Goal: Task Accomplishment & Management: Manage account settings

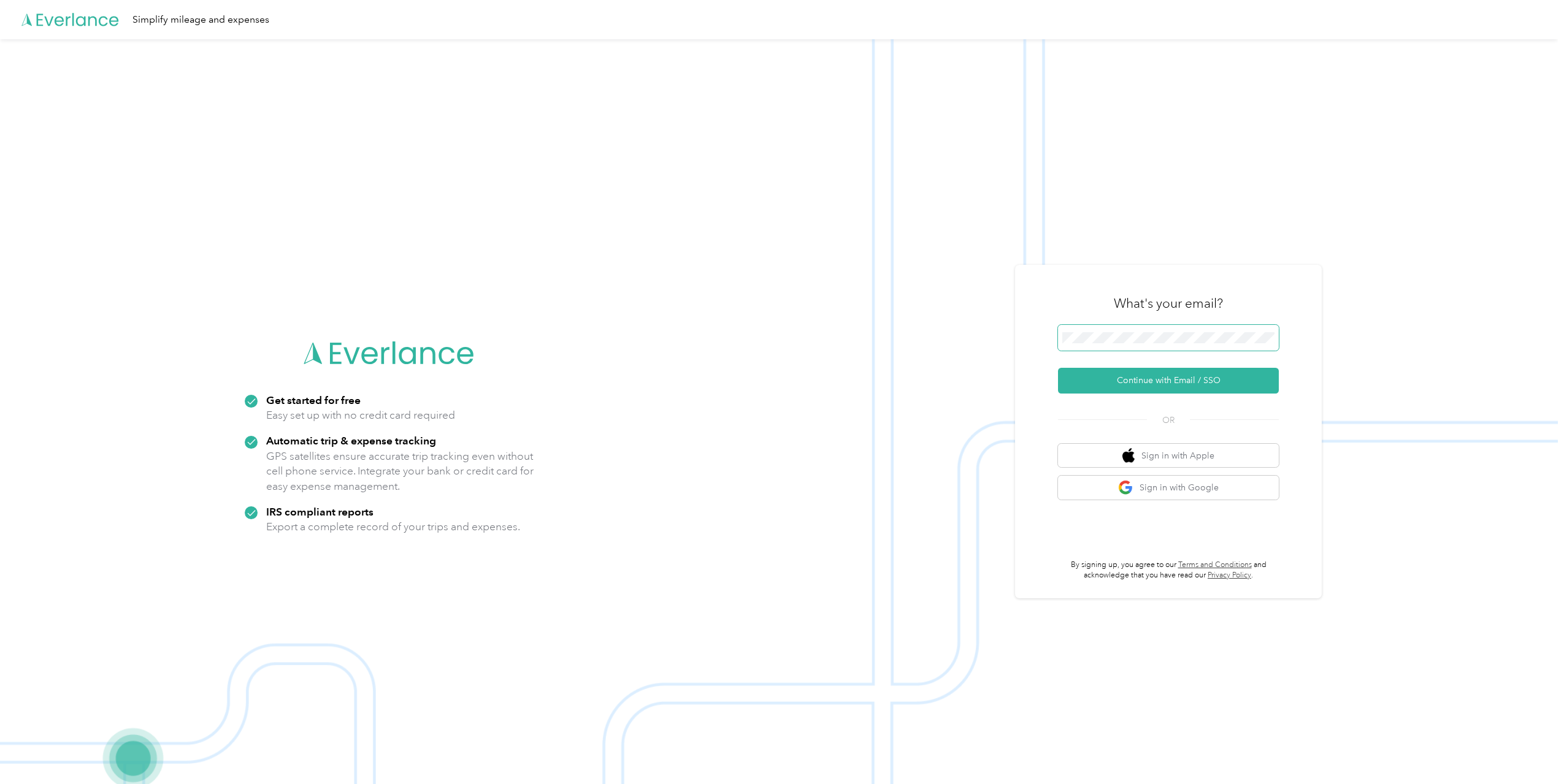
click at [1184, 346] on span at bounding box center [1169, 337] width 221 height 25
click at [1192, 376] on button "Continue with Email / SSO" at bounding box center [1169, 380] width 221 height 25
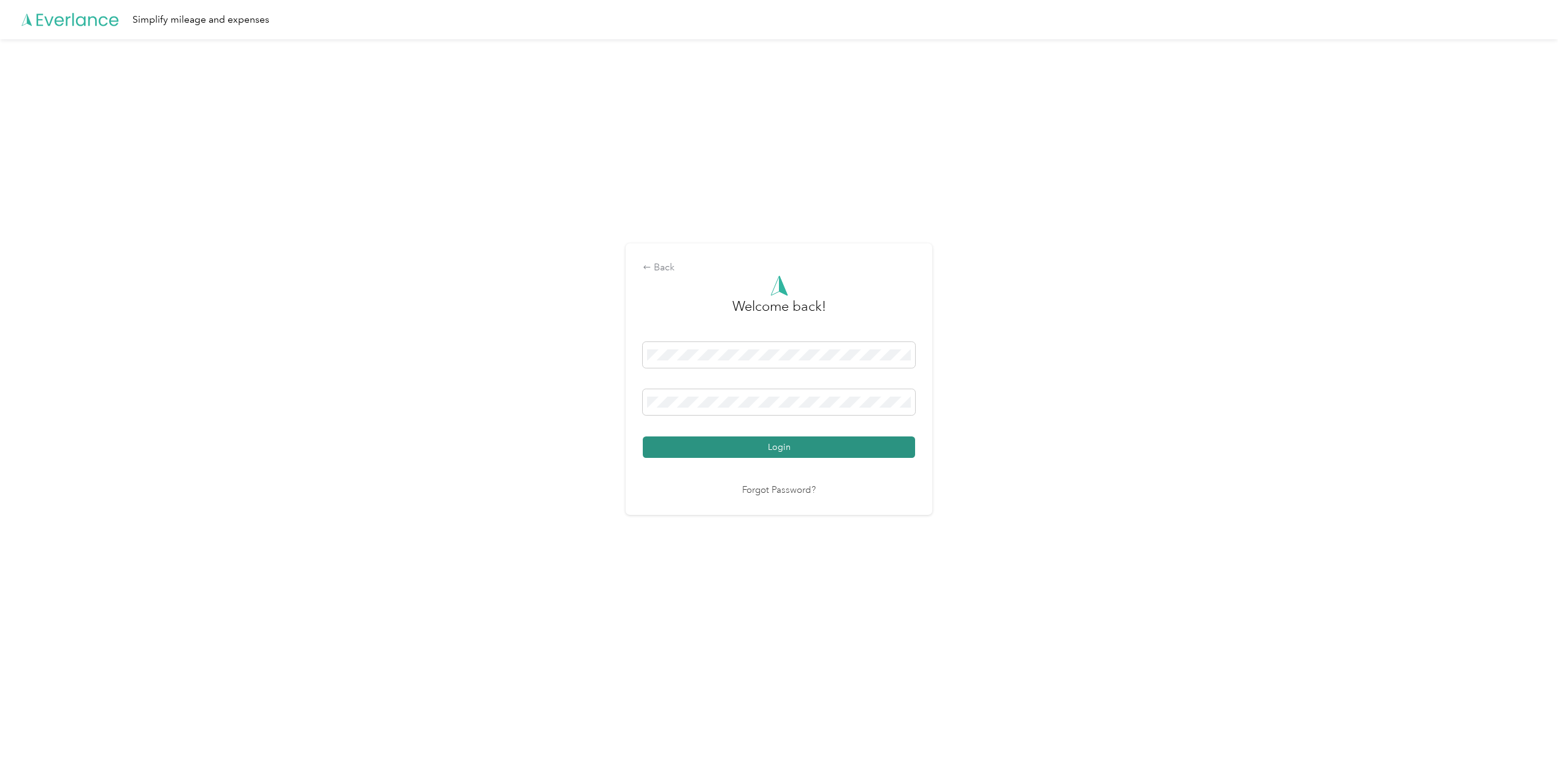
click at [805, 446] on button "Login" at bounding box center [779, 447] width 272 height 22
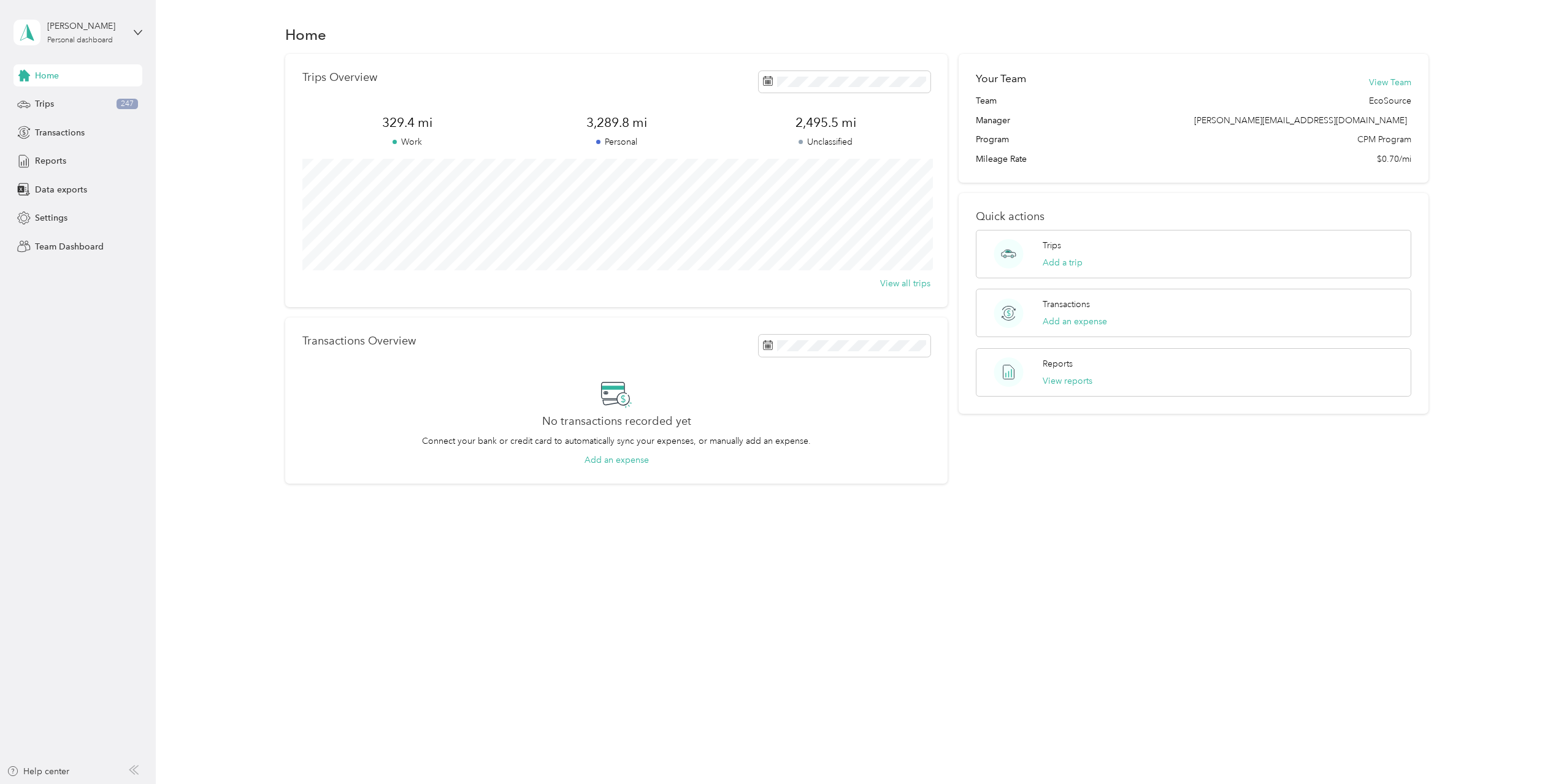
click at [126, 32] on div "[PERSON_NAME] Personal dashboard" at bounding box center [78, 32] width 129 height 43
click at [103, 101] on div "Team dashboard" at bounding box center [177, 101] width 310 height 22
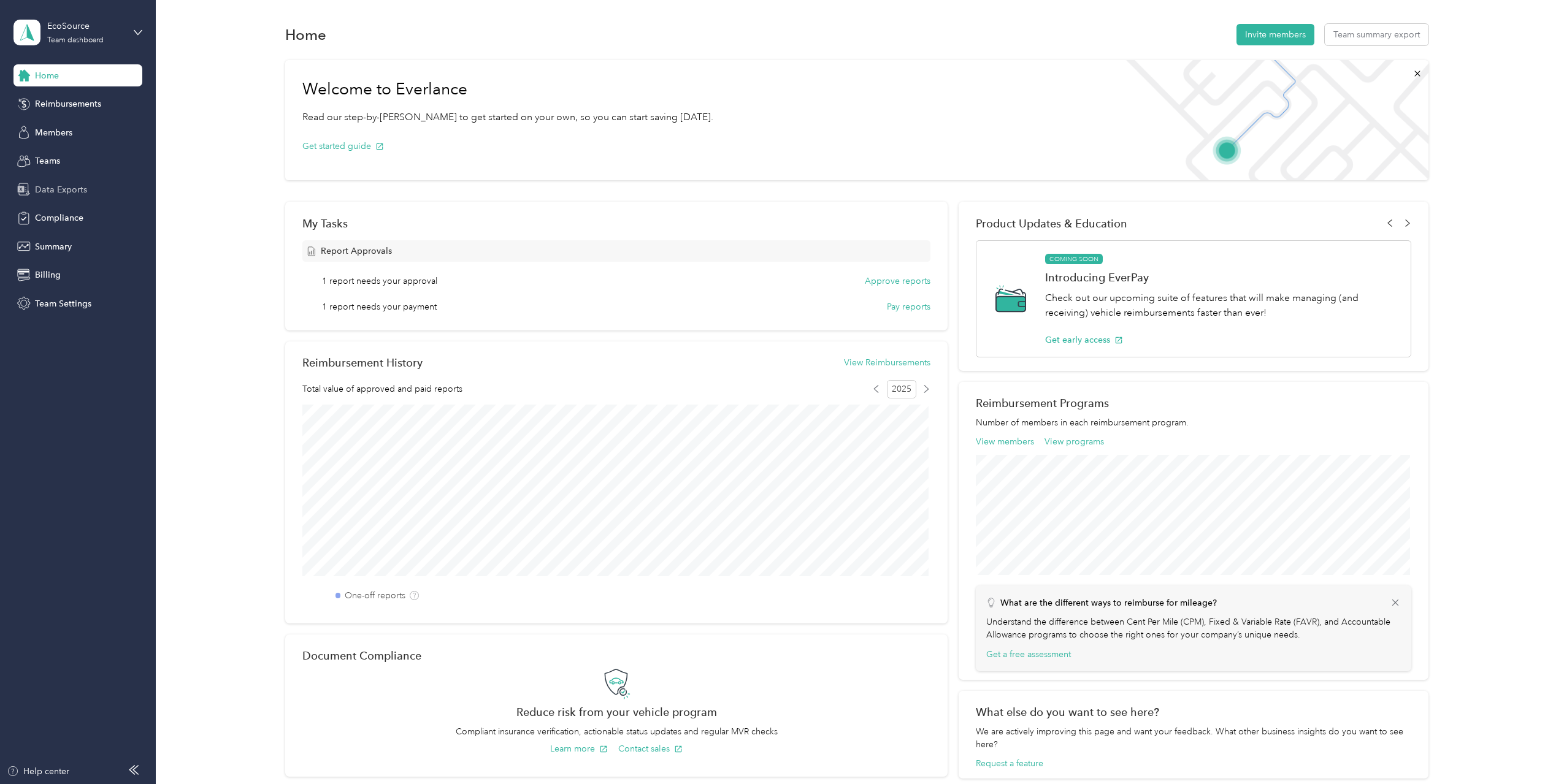
click at [87, 192] on div "Data Exports" at bounding box center [78, 189] width 129 height 22
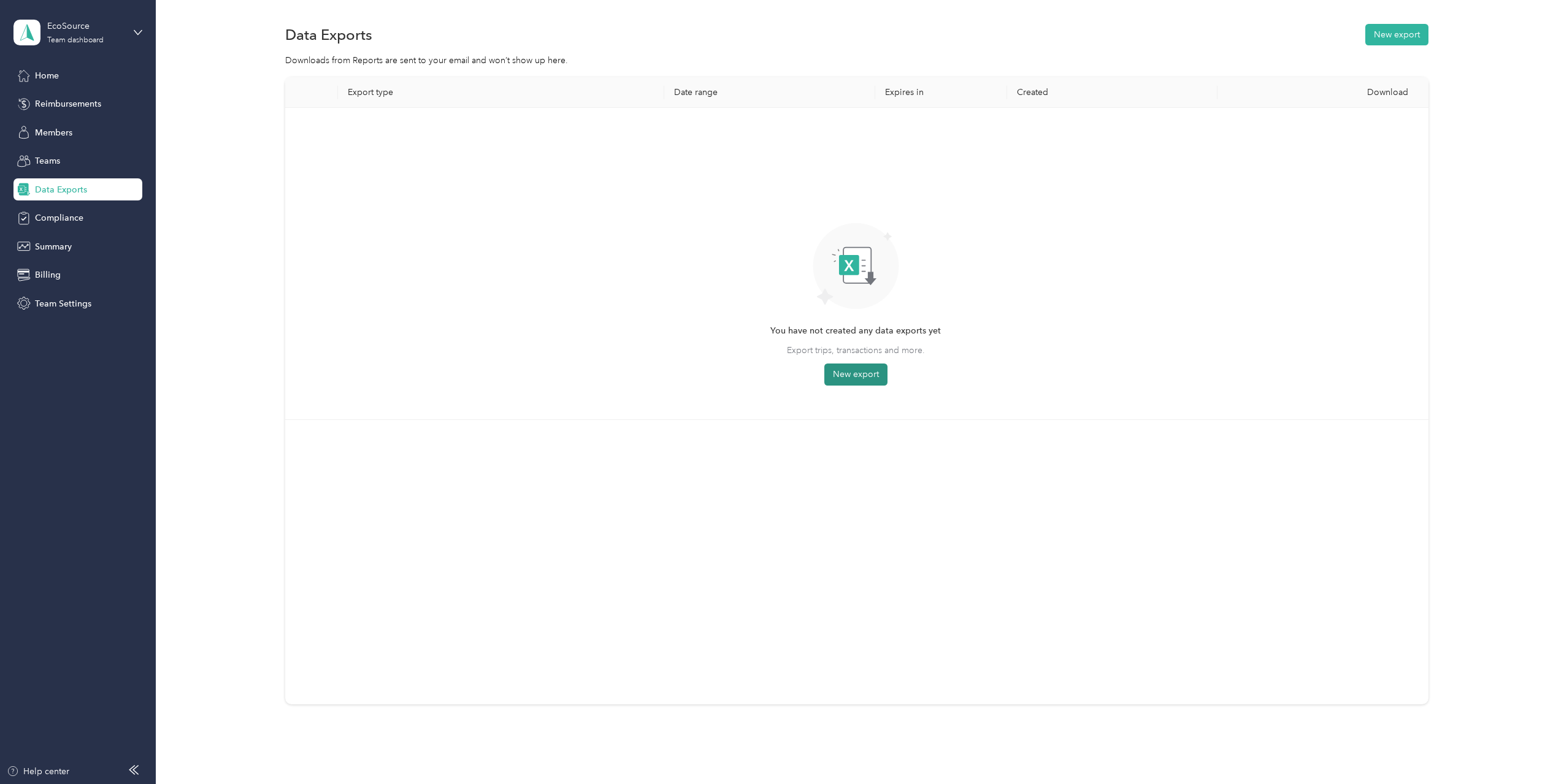
click at [851, 373] on button "New export" at bounding box center [856, 374] width 64 height 22
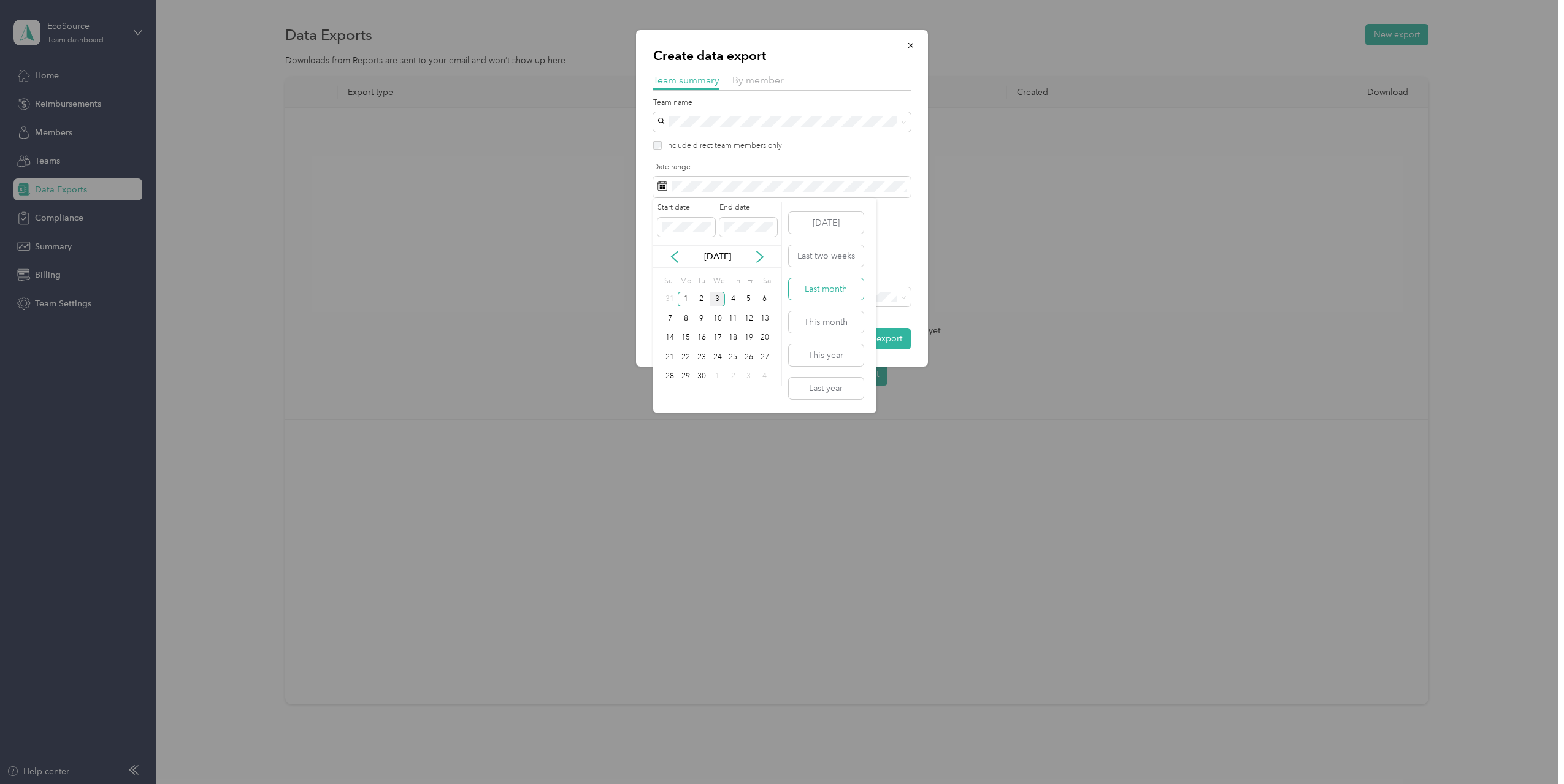
click at [828, 288] on button "Last month" at bounding box center [826, 289] width 75 height 22
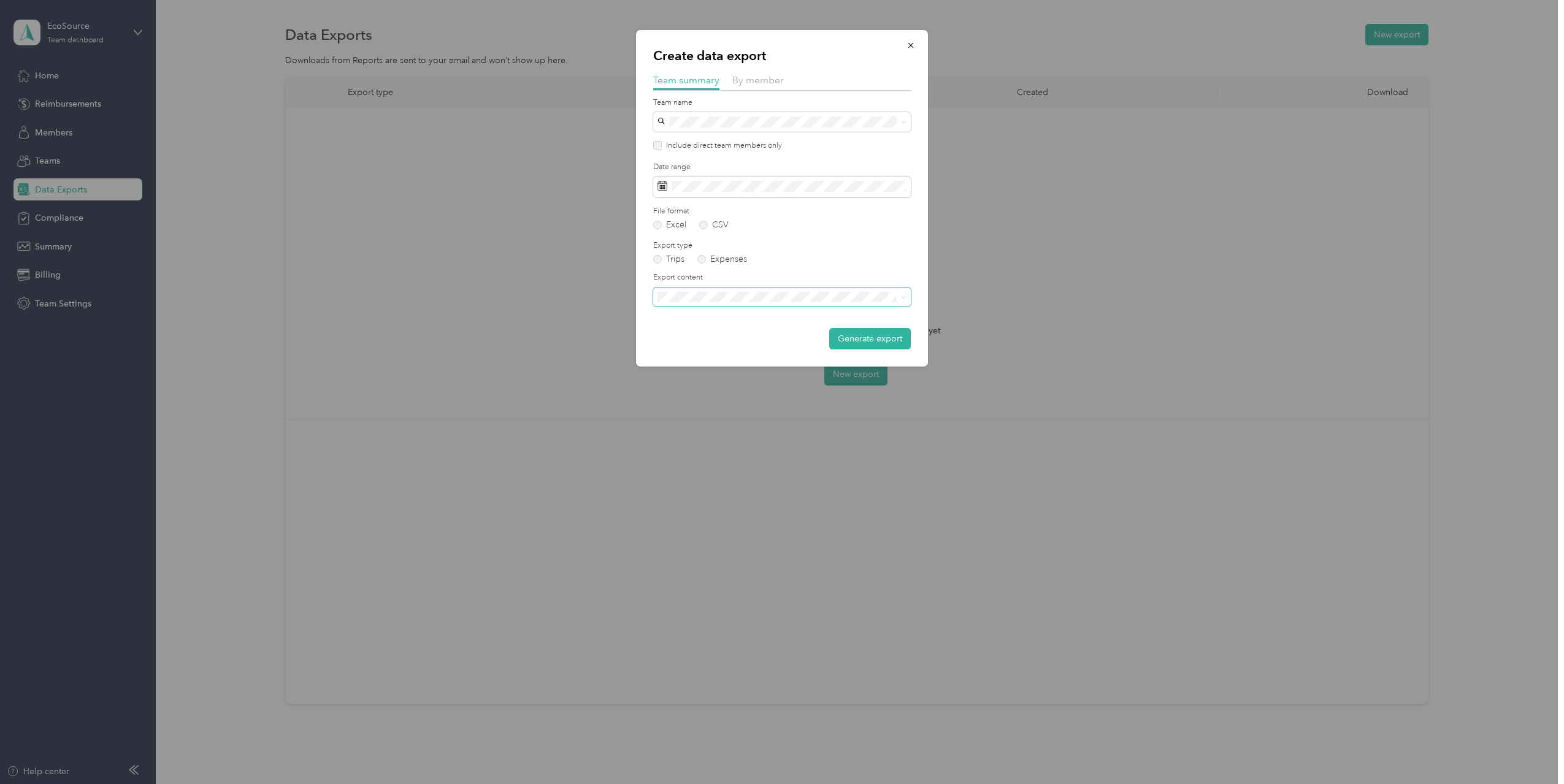
click at [706, 306] on span at bounding box center [782, 297] width 257 height 20
click at [715, 343] on li "Summary and full trips list" at bounding box center [782, 338] width 257 height 22
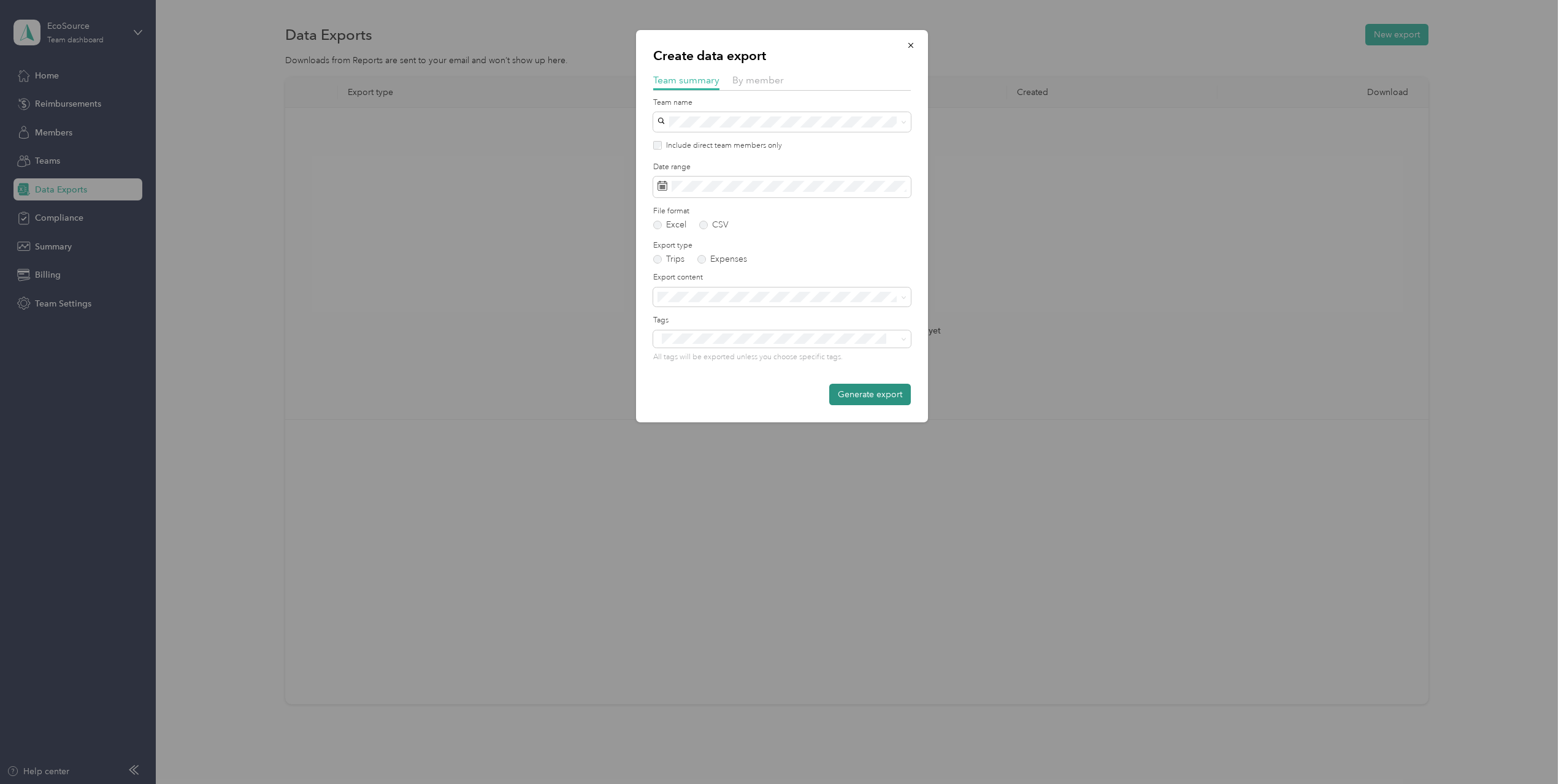
click at [853, 397] on button "Generate export" at bounding box center [870, 395] width 81 height 22
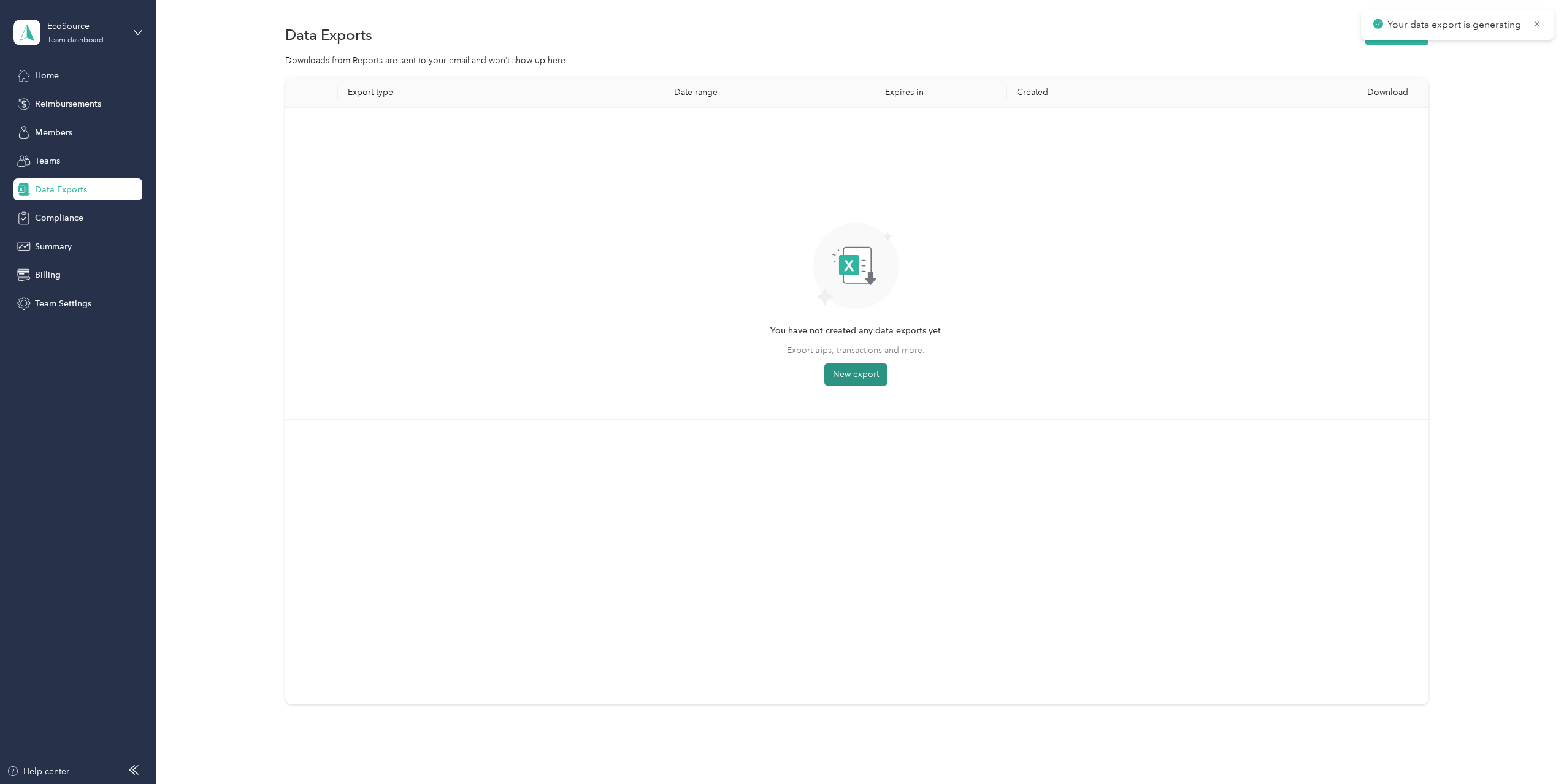
click at [851, 378] on button "New export" at bounding box center [856, 374] width 64 height 22
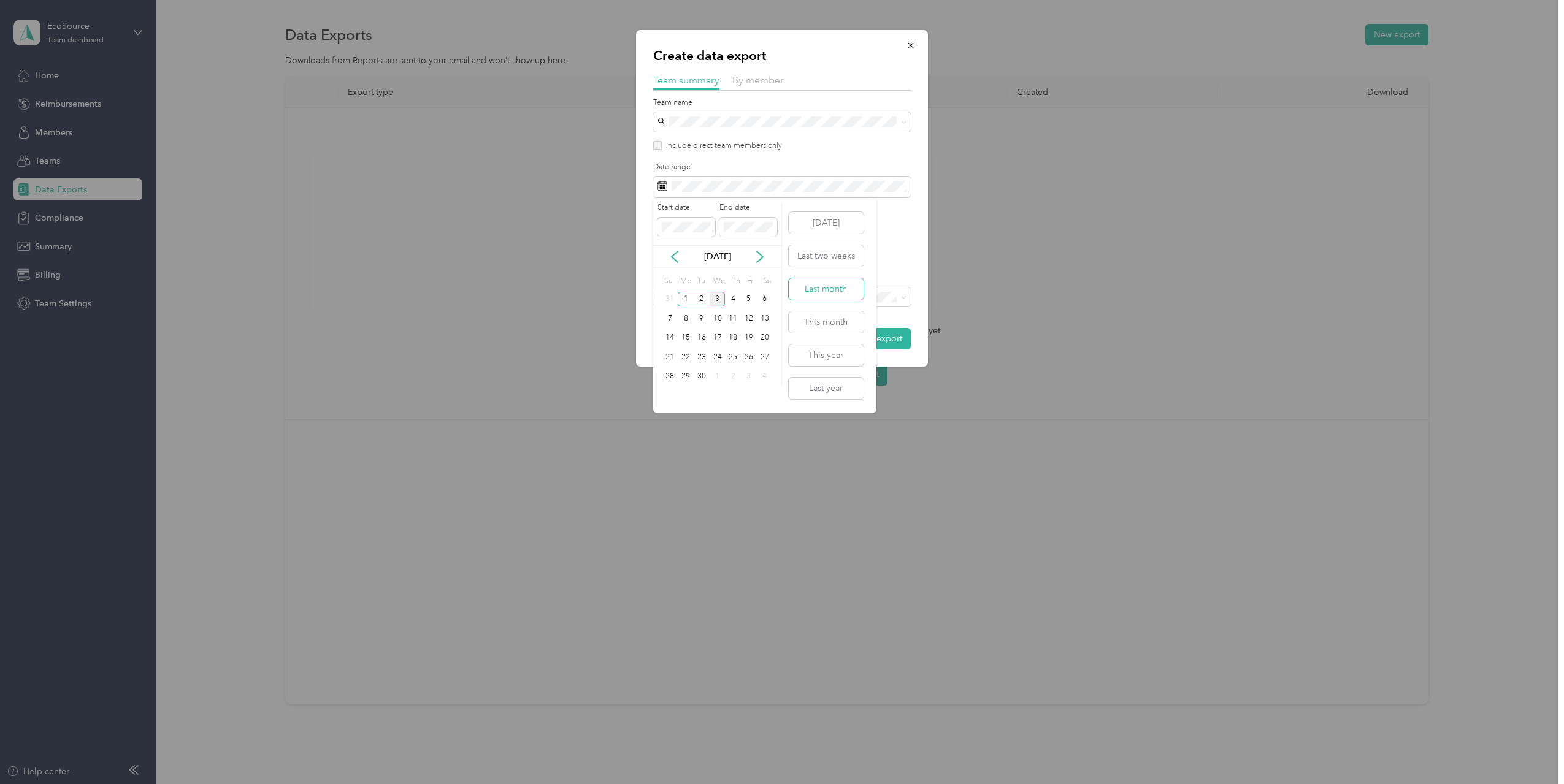
click at [816, 283] on button "Last month" at bounding box center [826, 289] width 75 height 22
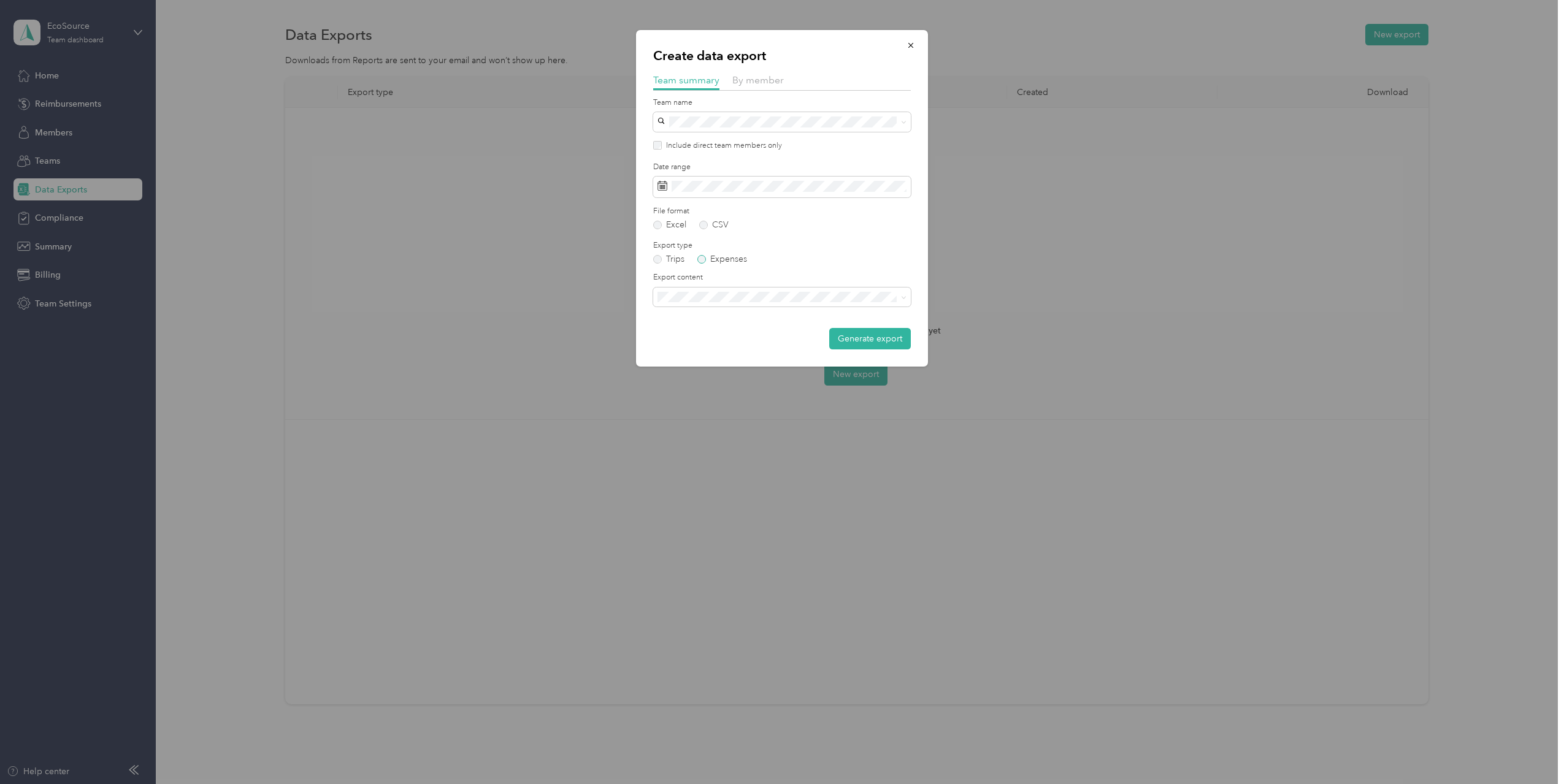
click at [710, 259] on label "Expenses" at bounding box center [722, 259] width 50 height 9
click at [713, 341] on li "Summary and full expenses list" at bounding box center [782, 336] width 257 height 22
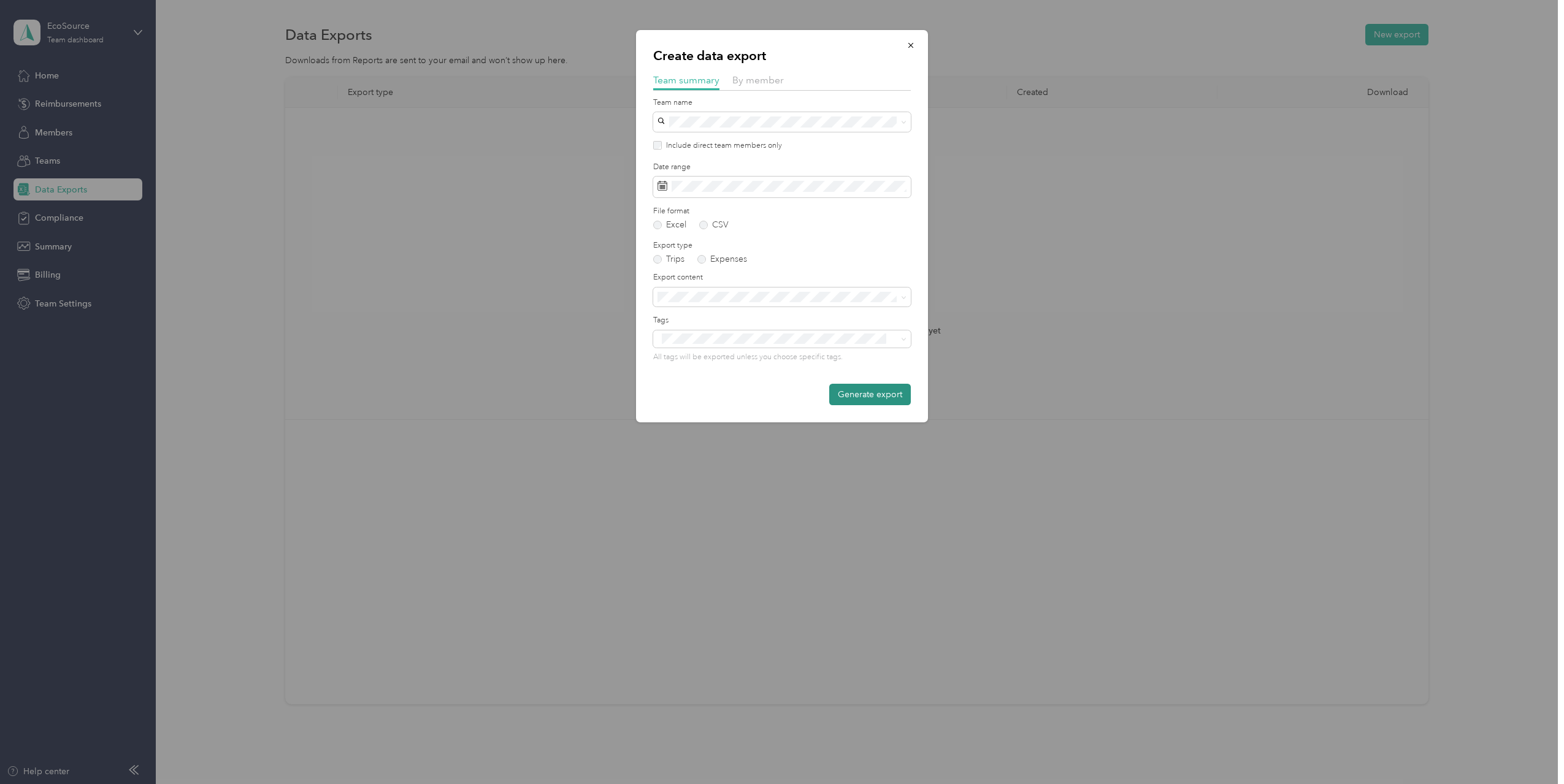
click at [855, 396] on button "Generate export" at bounding box center [870, 395] width 81 height 22
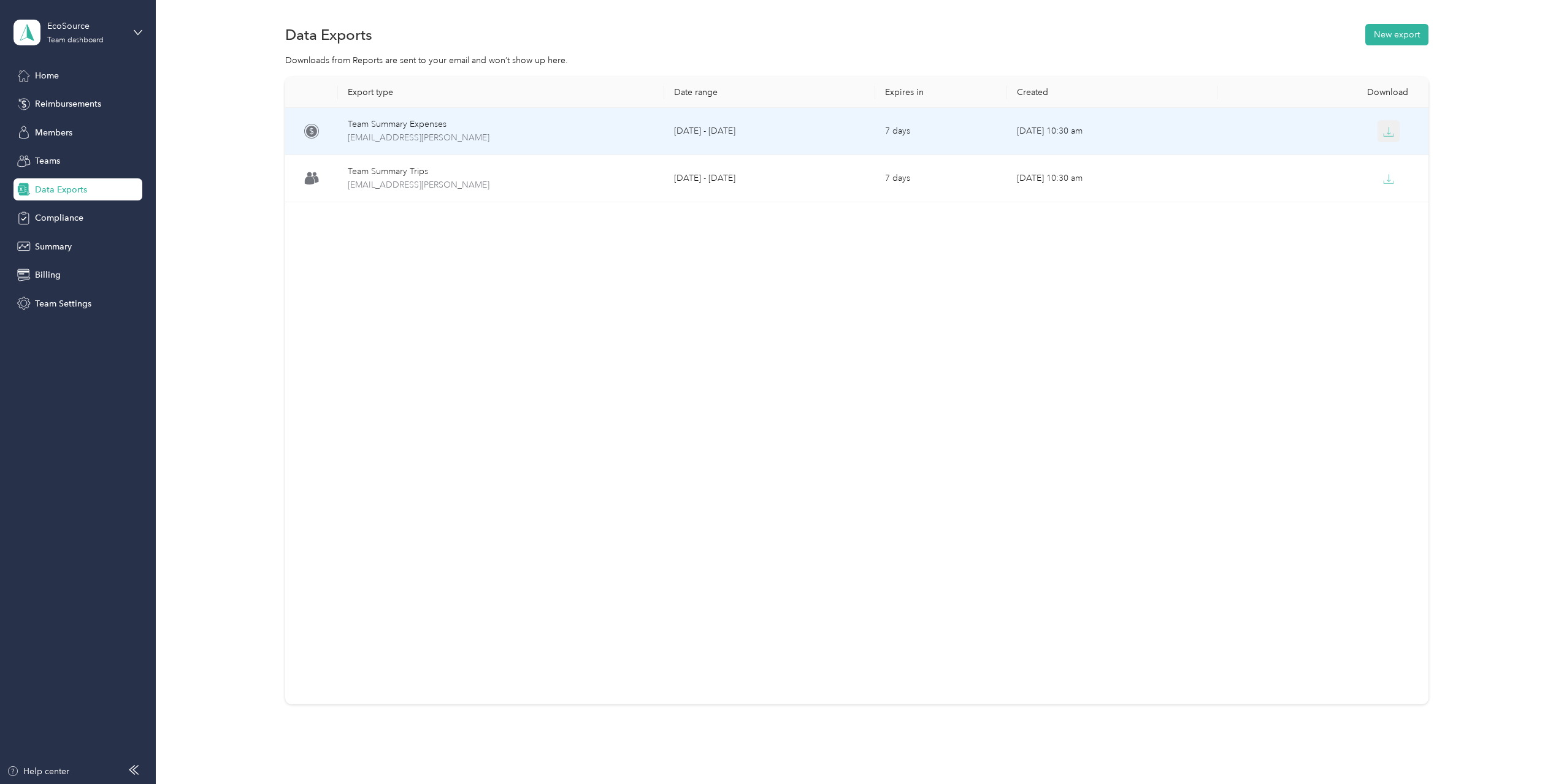
click at [1389, 131] on icon "button" at bounding box center [1388, 131] width 11 height 11
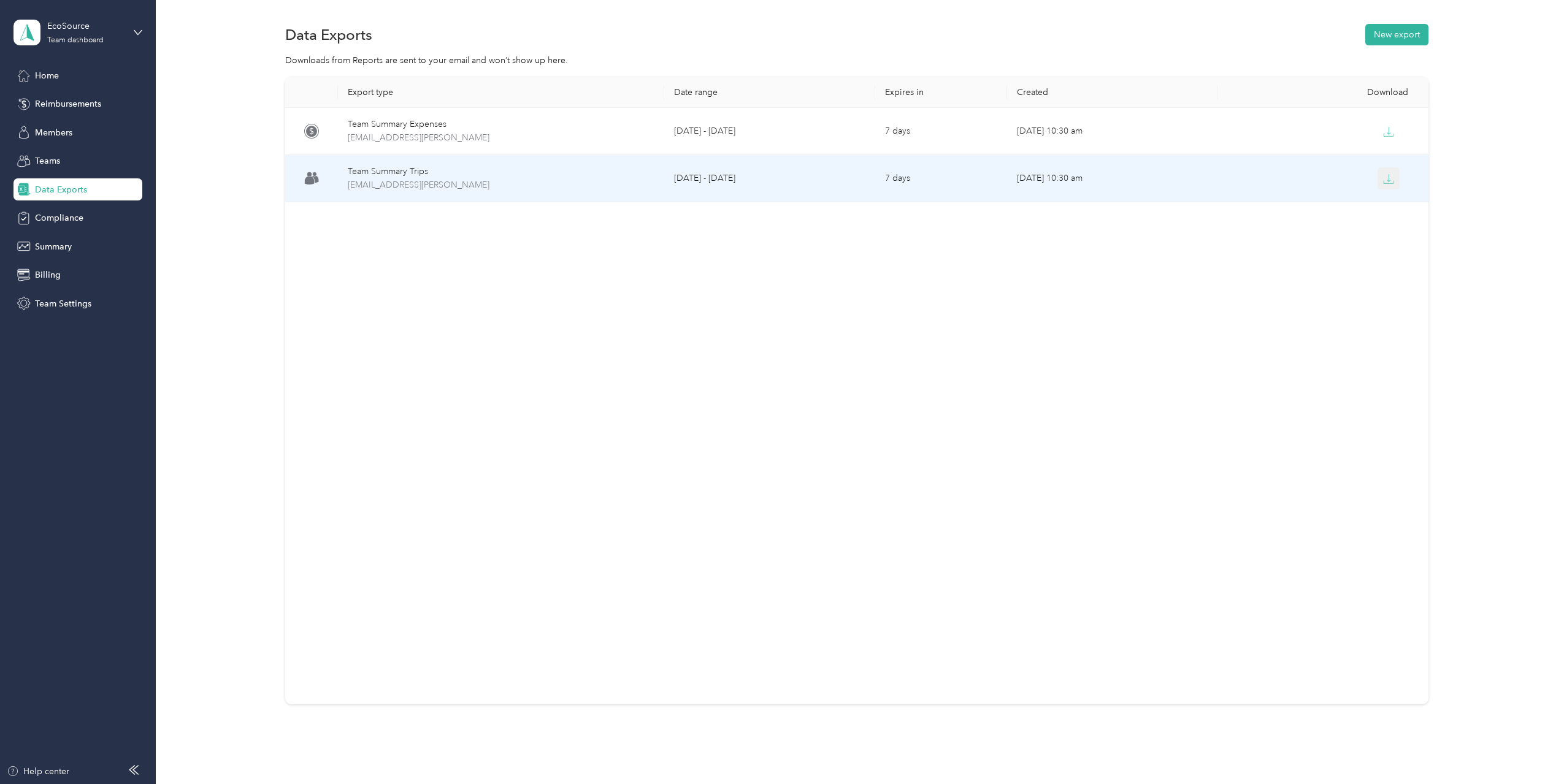
click at [1383, 180] on icon "button" at bounding box center [1388, 178] width 11 height 11
